Goal: Task Accomplishment & Management: Use online tool/utility

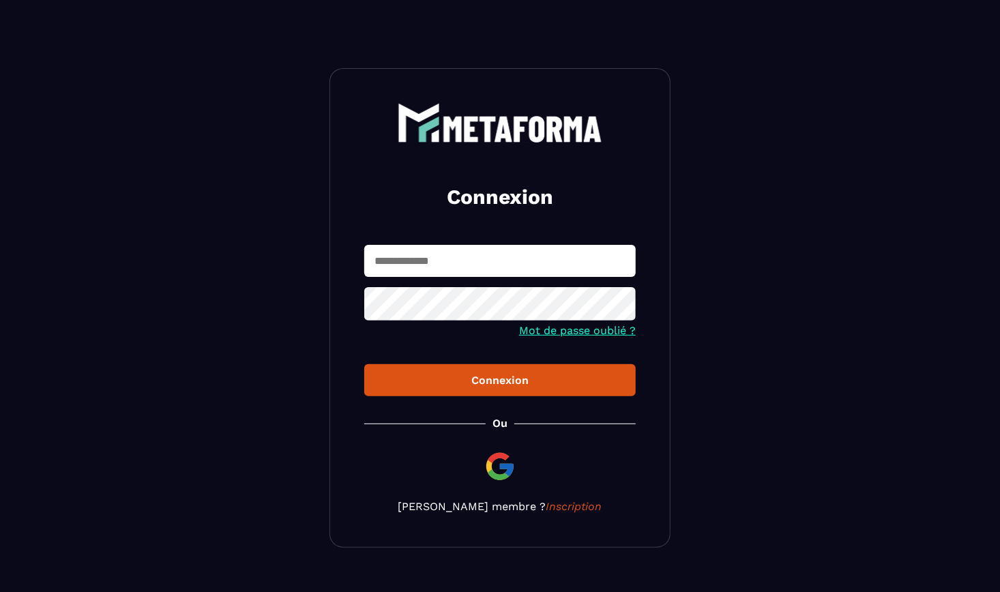
type input "**********"
click at [489, 377] on div "Connexion" at bounding box center [500, 380] width 250 height 13
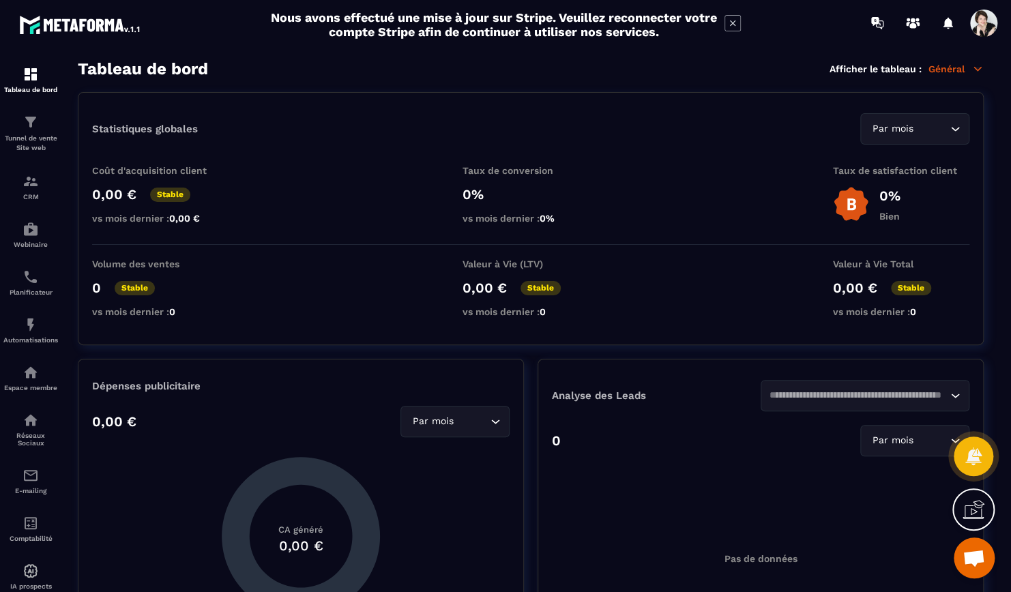
click at [735, 19] on icon at bounding box center [732, 23] width 16 height 16
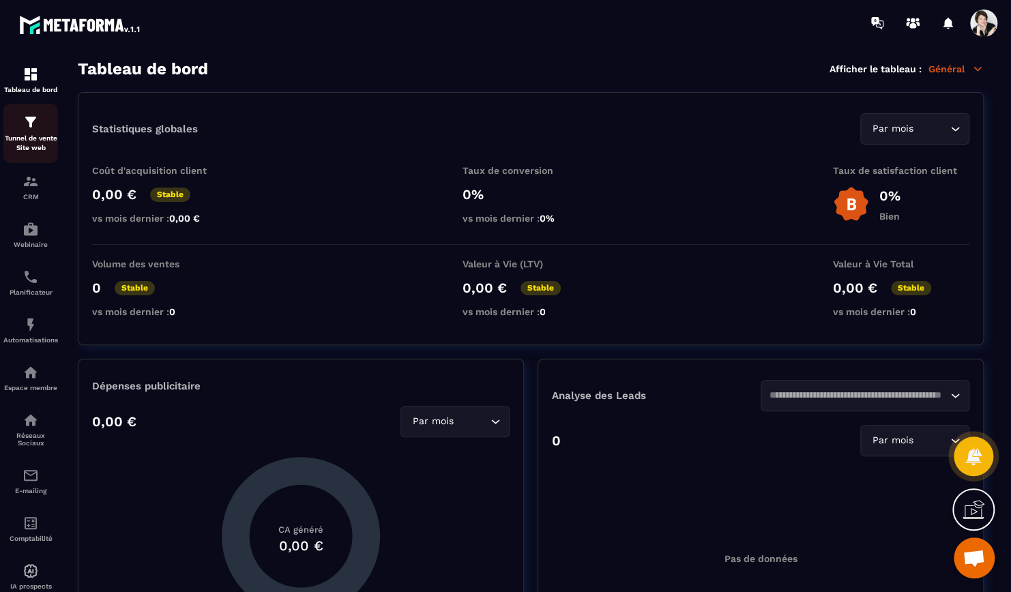
click at [31, 116] on img at bounding box center [31, 122] width 16 height 16
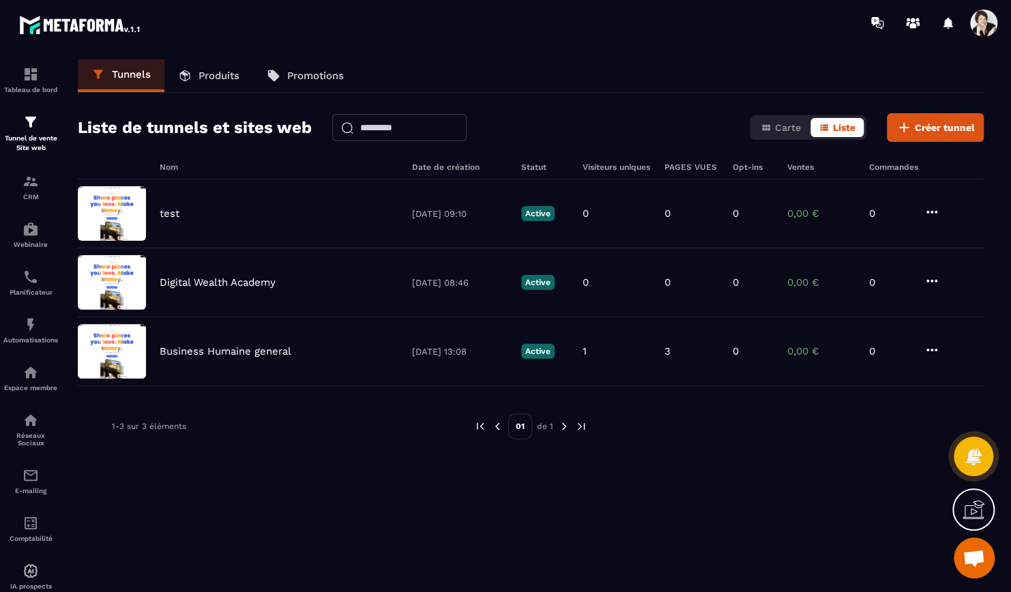
click at [235, 78] on p "Produits" at bounding box center [219, 76] width 41 height 12
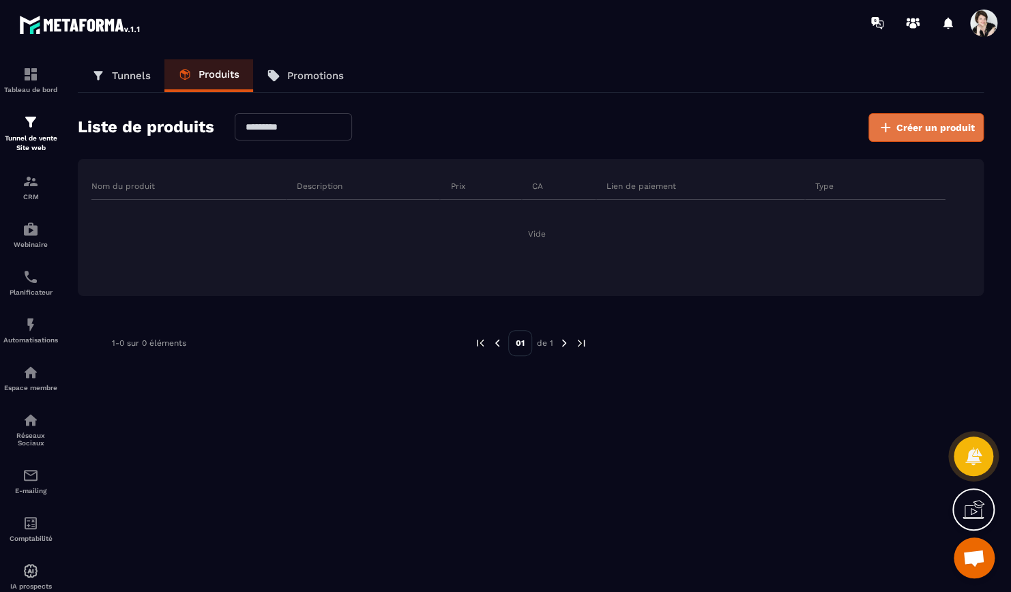
click at [956, 126] on span "Créer un produit" at bounding box center [935, 128] width 78 height 14
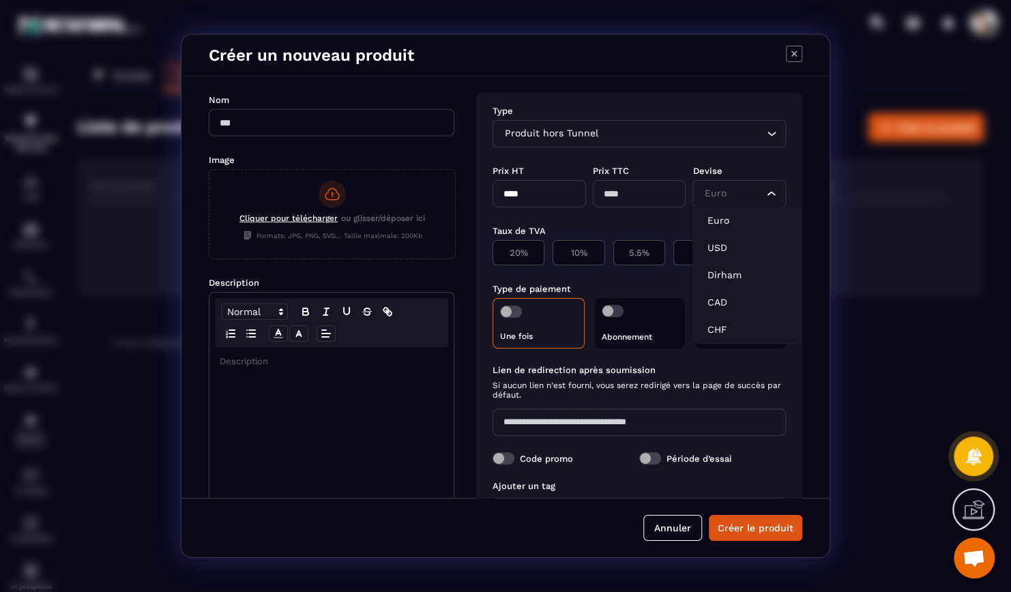
click at [757, 191] on input "Search for option" at bounding box center [732, 193] width 62 height 15
click at [715, 298] on p "CAD" at bounding box center [747, 302] width 80 height 14
click at [274, 121] on input "Modal window" at bounding box center [332, 122] width 246 height 27
type input "*******"
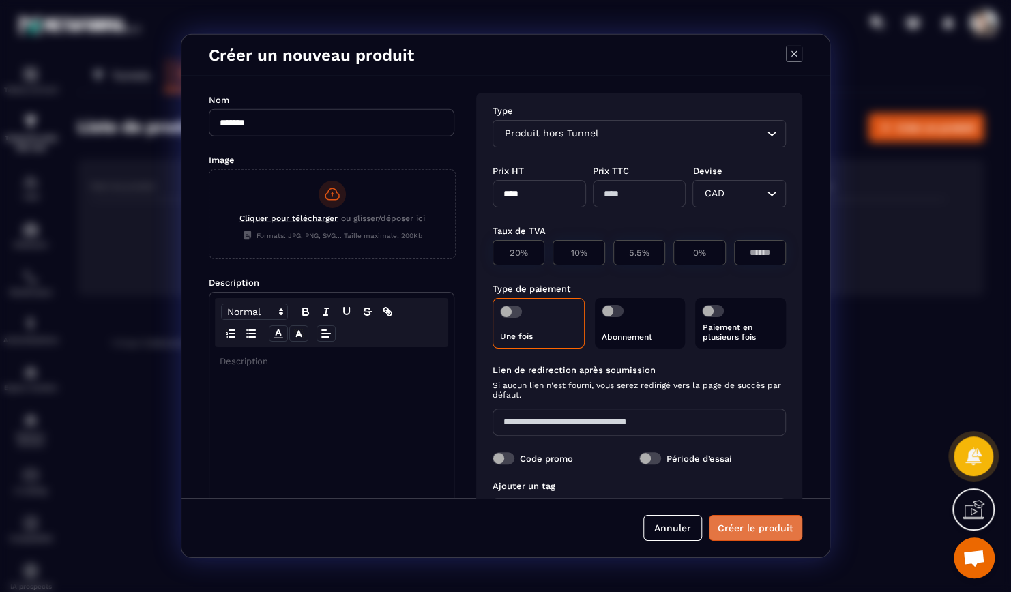
click at [754, 528] on button "Créer le produit" at bounding box center [755, 528] width 93 height 26
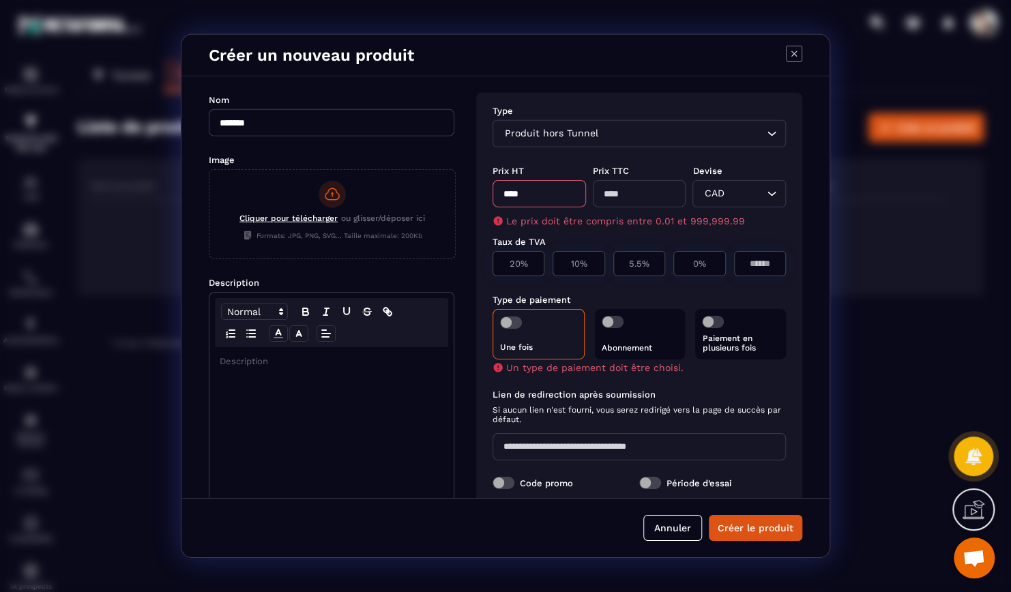
click at [533, 193] on input "****" at bounding box center [539, 193] width 93 height 27
type input "**"
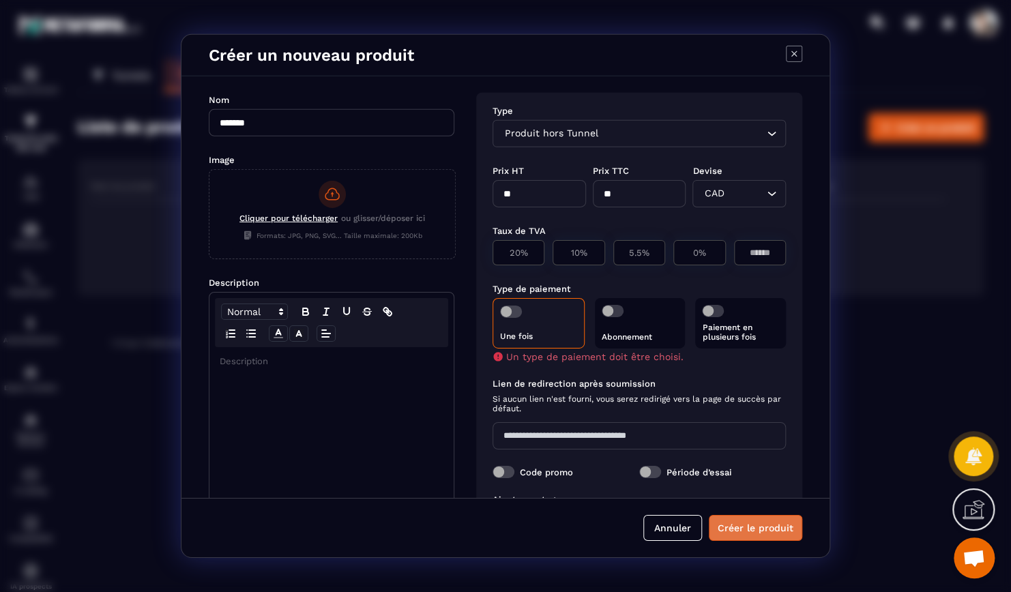
click at [757, 531] on button "Créer le produit" at bounding box center [755, 528] width 93 height 26
click at [519, 318] on label "Modal window" at bounding box center [511, 312] width 22 height 12
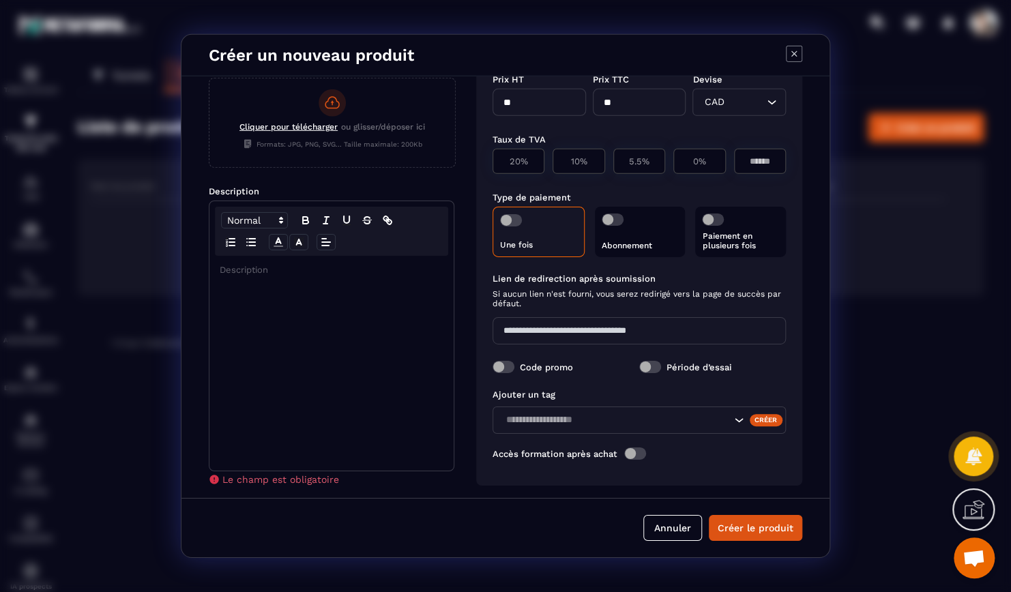
scroll to position [97, 0]
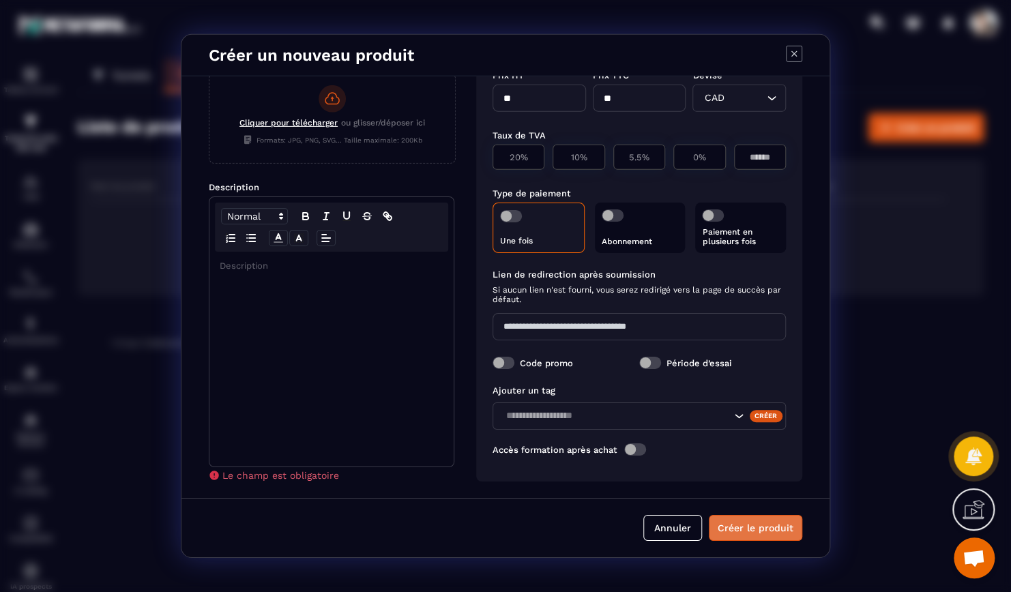
click at [765, 528] on button "Créer le produit" at bounding box center [755, 528] width 93 height 26
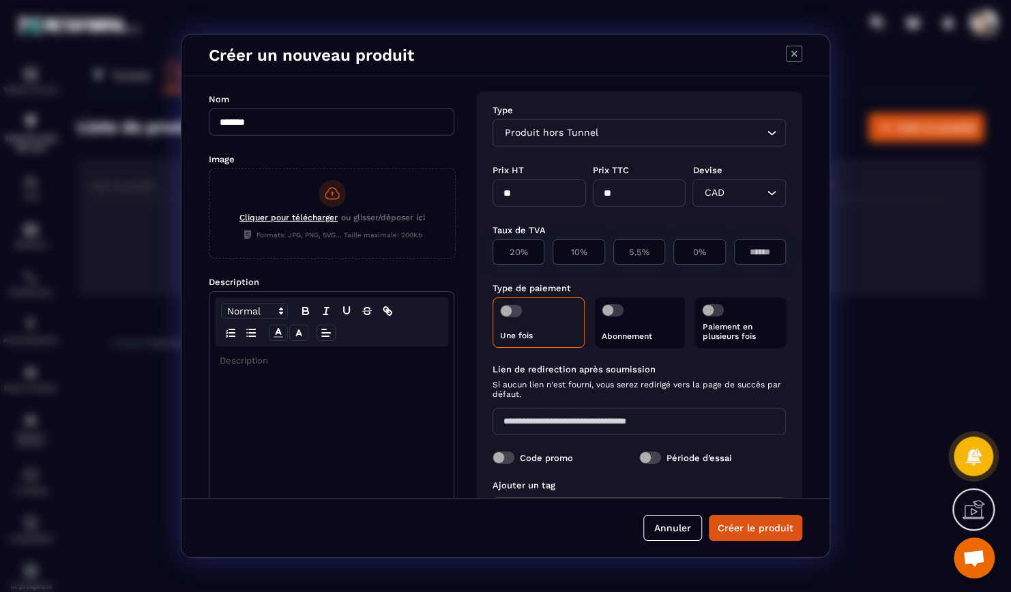
scroll to position [0, 0]
click at [752, 530] on button "Créer le produit" at bounding box center [755, 528] width 93 height 26
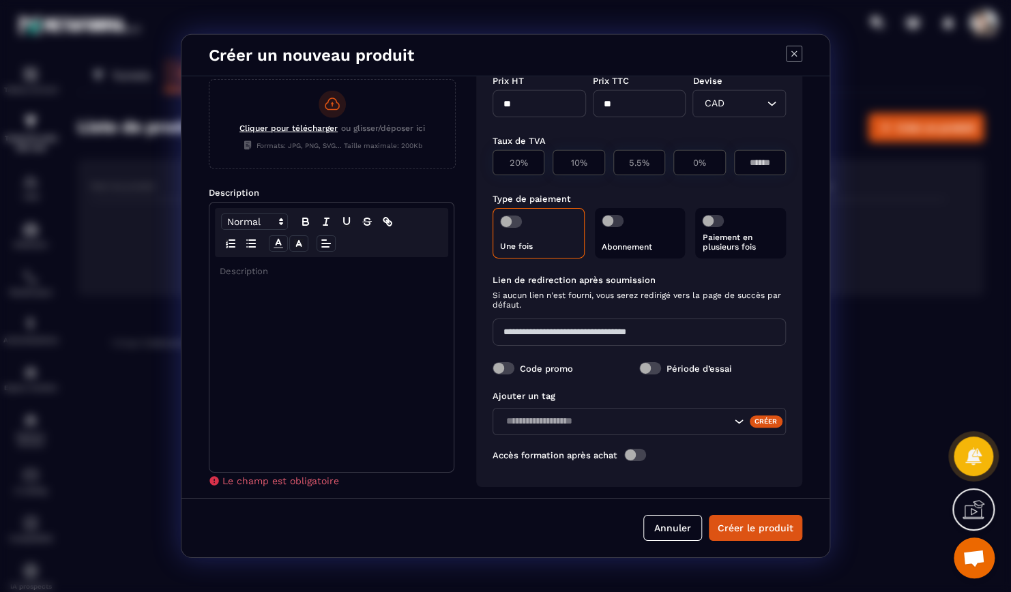
scroll to position [97, 0]
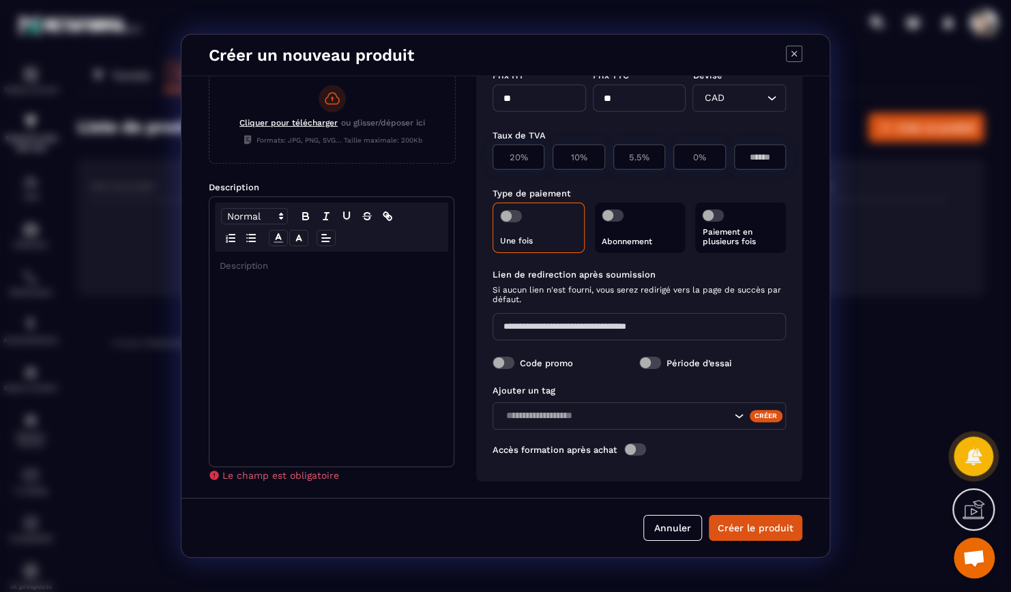
click at [732, 412] on icon "Search for option" at bounding box center [739, 416] width 14 height 14
click at [767, 528] on button "Créer le produit" at bounding box center [755, 528] width 93 height 26
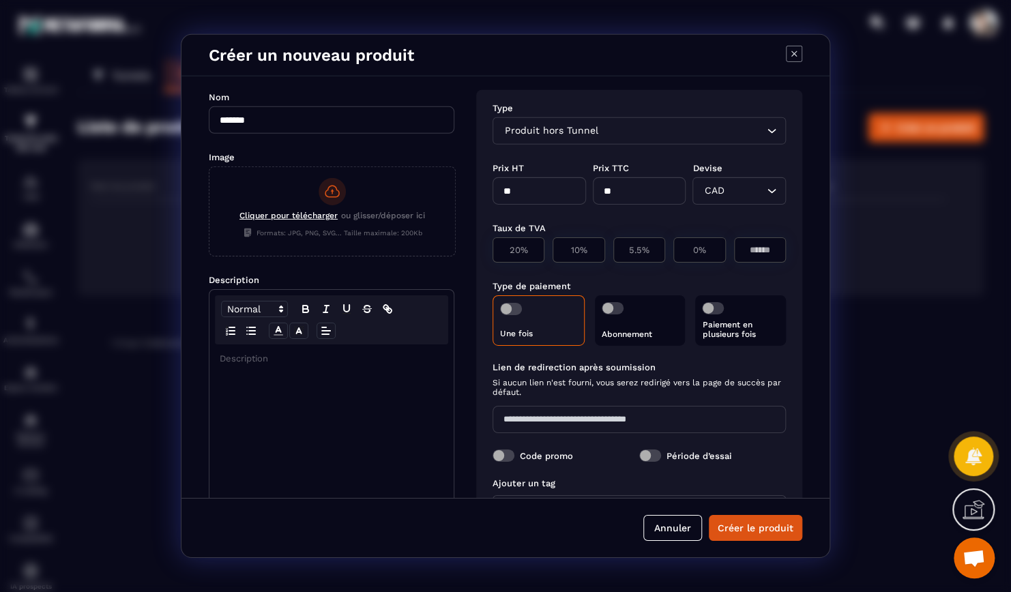
scroll to position [0, 0]
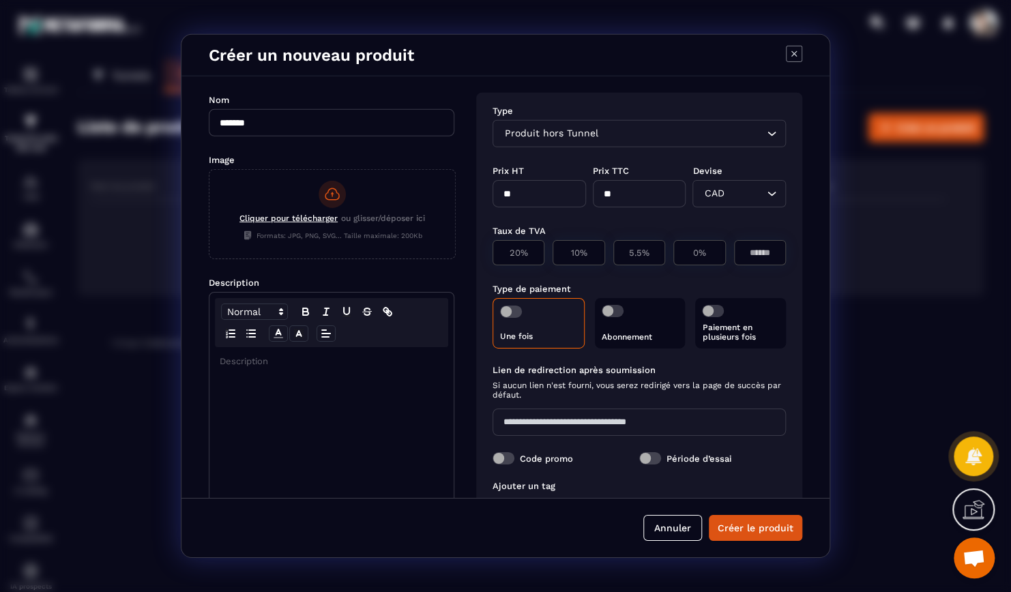
click at [378, 437] on div "Modal window" at bounding box center [331, 454] width 244 height 215
click at [770, 518] on button "Créer le produit" at bounding box center [755, 528] width 93 height 26
click at [791, 57] on icon "Modal window" at bounding box center [793, 53] width 5 height 5
